Goal: Browse casually: Explore the website without a specific task or goal

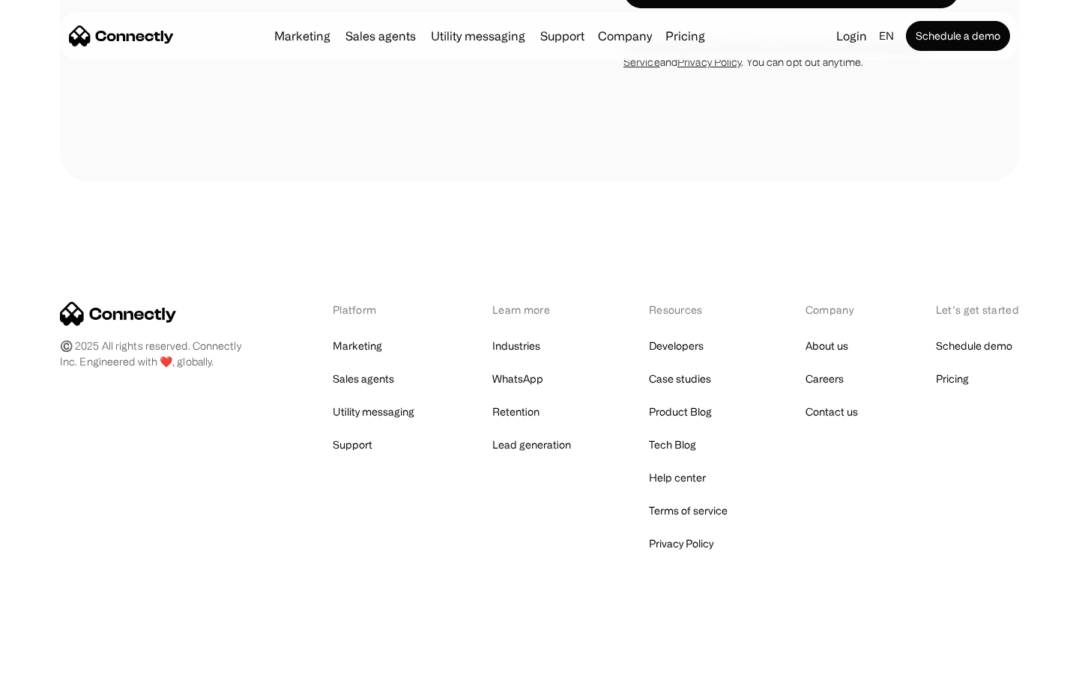
scroll to position [2195, 0]
